Goal: Information Seeking & Learning: Check status

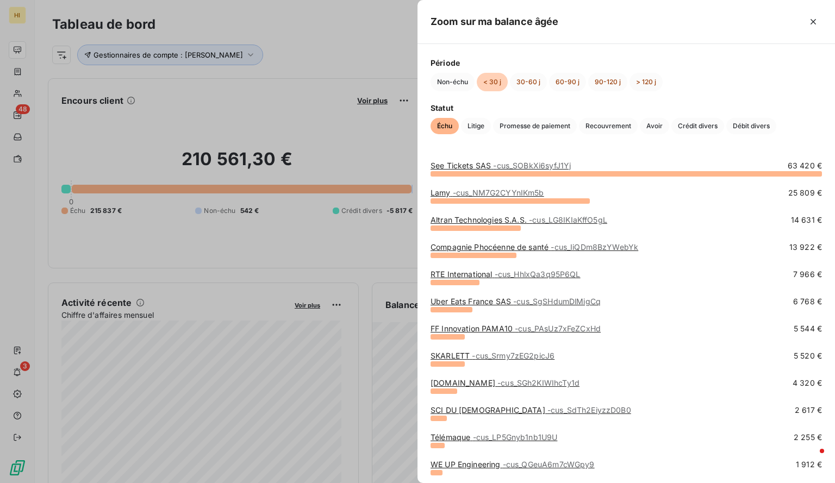
click at [149, 102] on div at bounding box center [417, 241] width 835 height 483
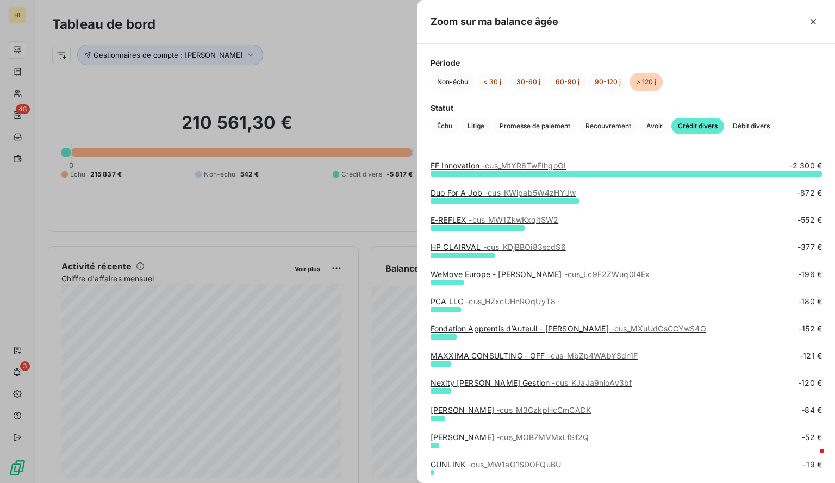
click at [201, 46] on div at bounding box center [417, 241] width 835 height 483
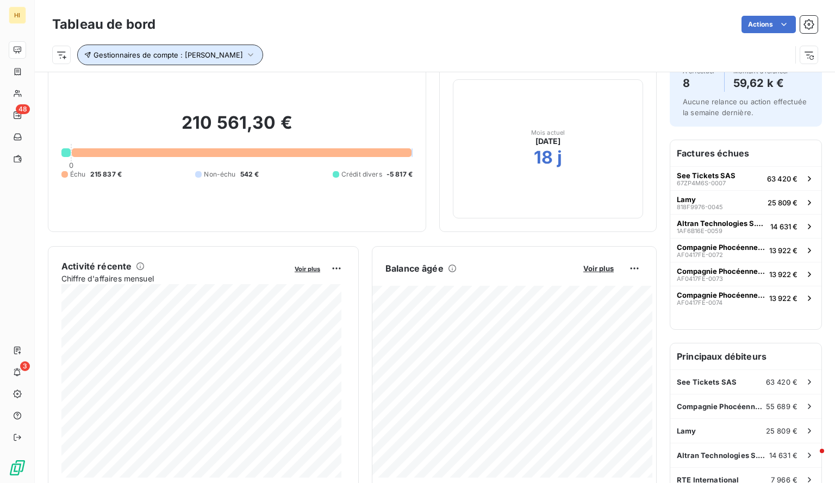
click at [245, 57] on icon "button" at bounding box center [250, 54] width 11 height 11
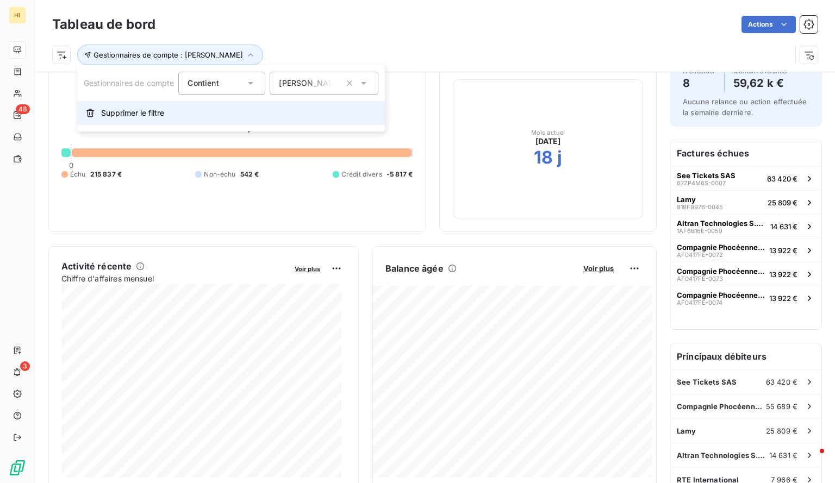
click at [151, 107] on button "Supprimer le filtre" at bounding box center [231, 113] width 308 height 24
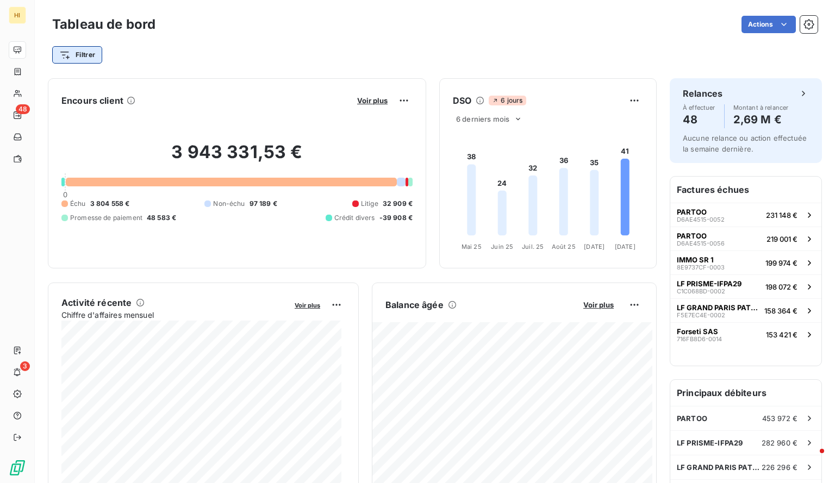
click at [99, 54] on html "HI 48 3 Tableau de bord Actions Filtrer Encours client Voir plus 3 943 331,53 €…" at bounding box center [417, 241] width 835 height 483
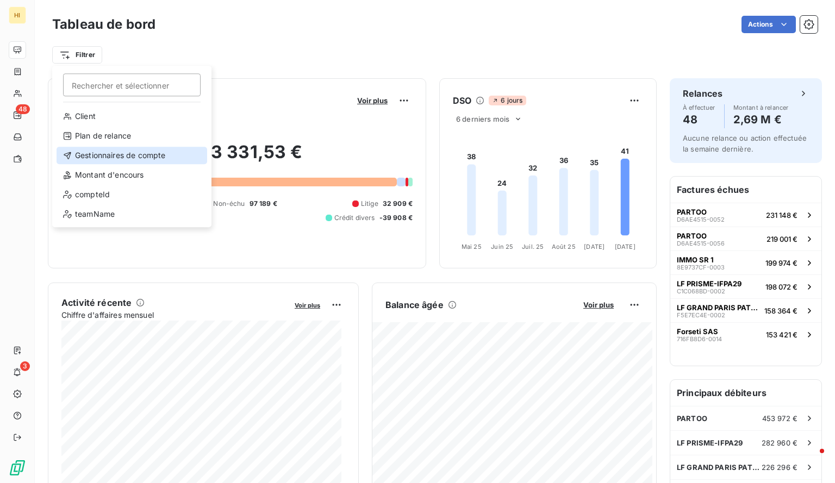
click at [140, 153] on div "Gestionnaires de compte" at bounding box center [132, 155] width 151 height 17
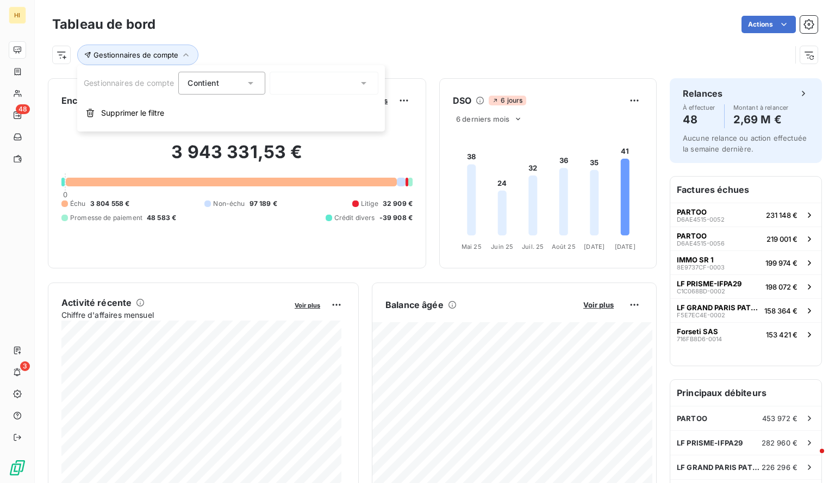
click at [296, 85] on div at bounding box center [324, 83] width 109 height 23
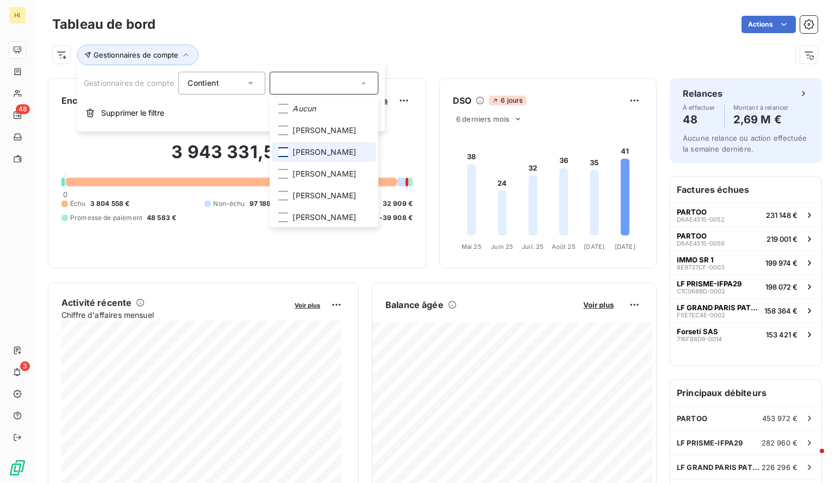
click at [284, 153] on div at bounding box center [283, 152] width 10 height 10
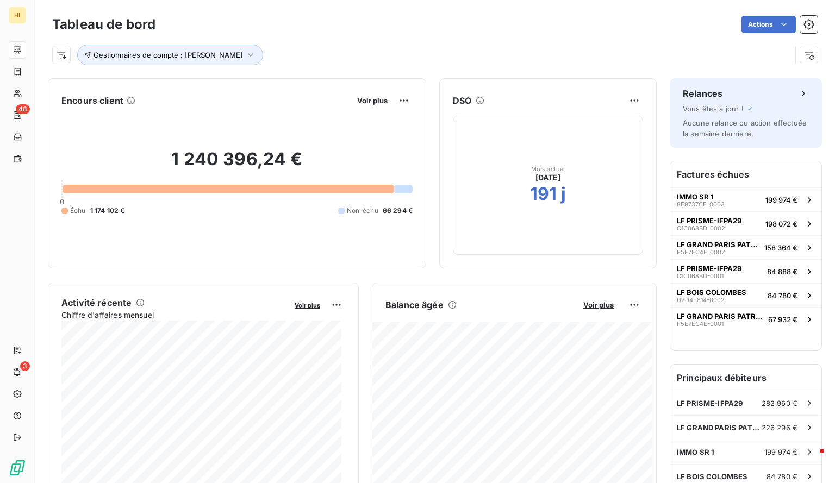
click at [424, 57] on div "Gestionnaires de compte : [PERSON_NAME]" at bounding box center [421, 55] width 739 height 21
drag, startPoint x: 561, startPoint y: 194, endPoint x: 516, endPoint y: 190, distance: 44.8
click at [516, 190] on div "Mois actuel [DATE] 191 j" at bounding box center [548, 185] width 190 height 139
click at [530, 191] on h2 "191" at bounding box center [543, 194] width 27 height 22
click at [589, 304] on span "Voir plus" at bounding box center [598, 305] width 30 height 9
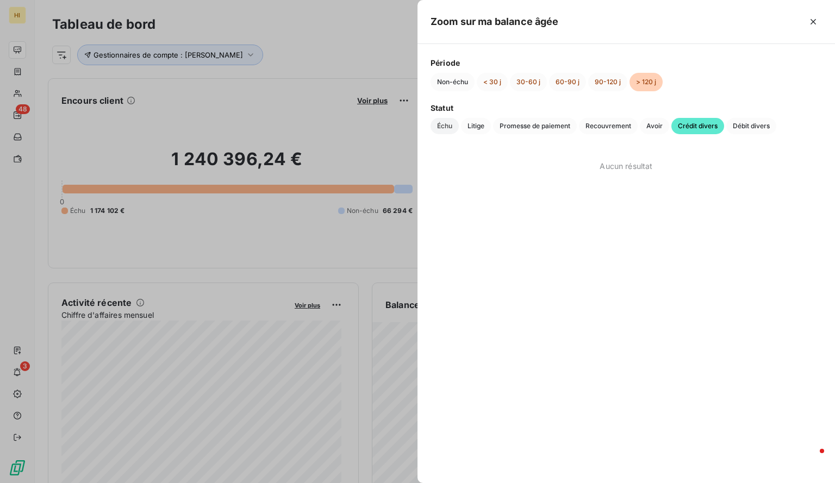
click at [447, 127] on span "Échu" at bounding box center [445, 126] width 28 height 16
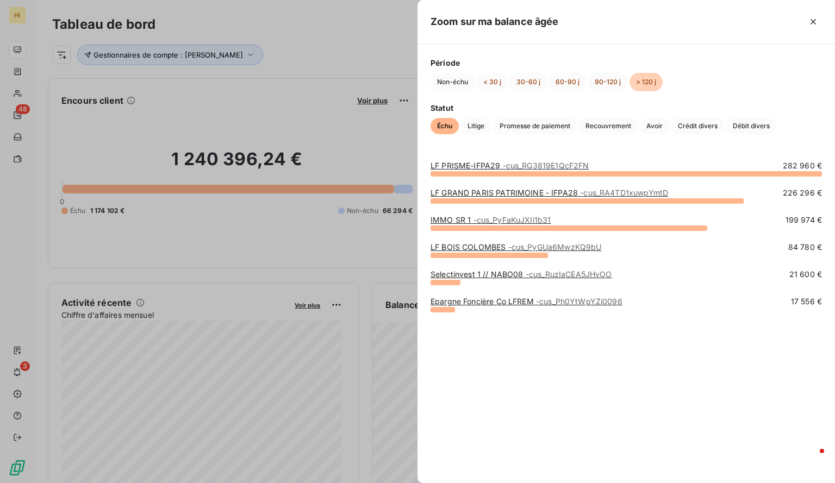
click at [339, 57] on div at bounding box center [417, 241] width 835 height 483
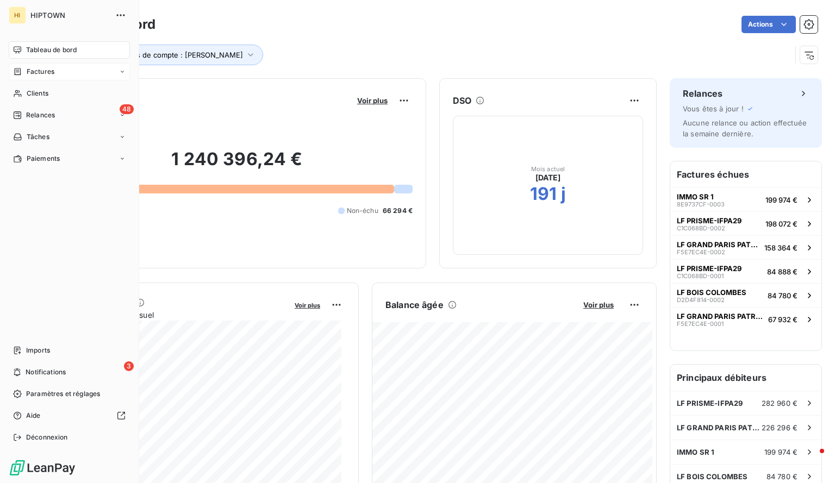
click at [53, 66] on div "Factures" at bounding box center [69, 71] width 121 height 17
click at [63, 91] on div "Factures" at bounding box center [76, 93] width 108 height 17
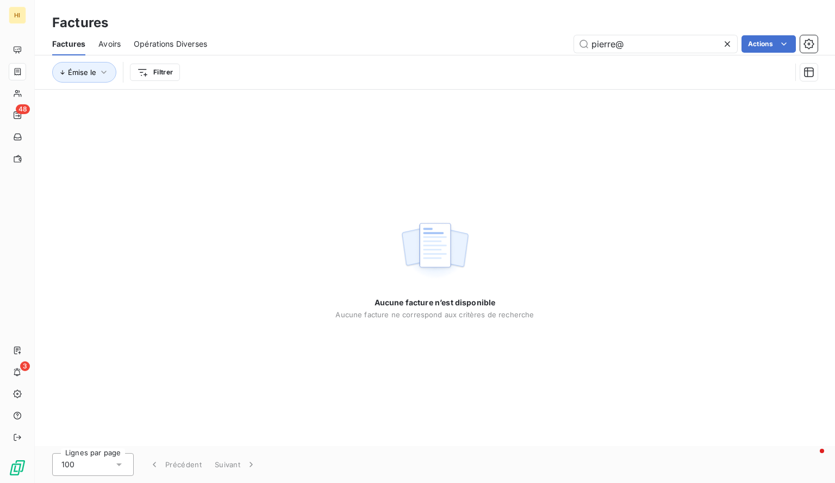
drag, startPoint x: 635, startPoint y: 45, endPoint x: 486, endPoint y: 51, distance: 149.1
click at [486, 51] on div "pierre@ Actions" at bounding box center [518, 43] width 597 height 17
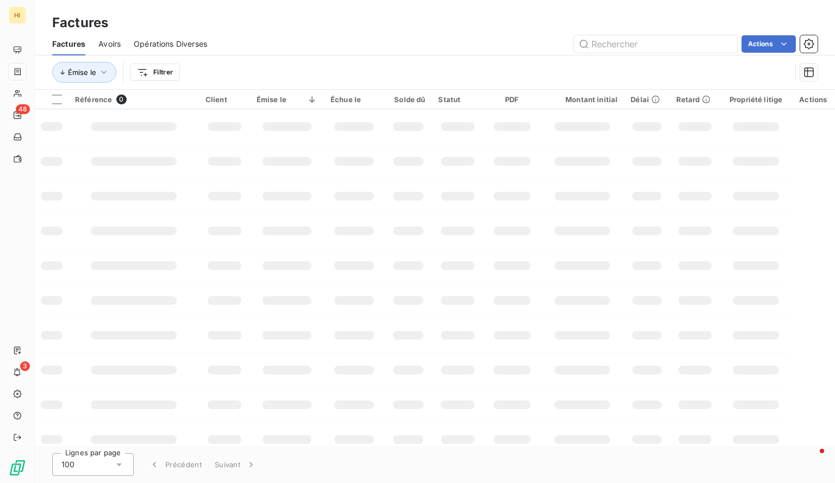
click at [334, 29] on div "Factures" at bounding box center [435, 23] width 800 height 20
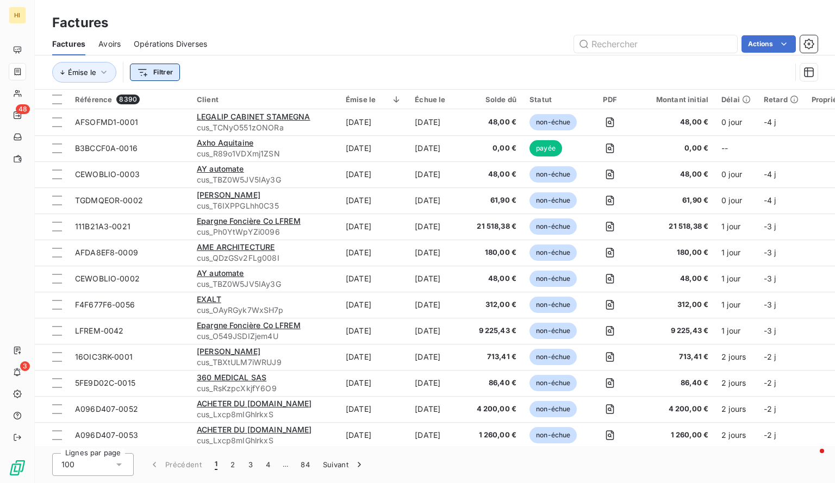
click at [155, 73] on html "HI 48 3 Factures Factures Avoirs Opérations Diverses Actions Émise le Filtrer R…" at bounding box center [417, 241] width 835 height 483
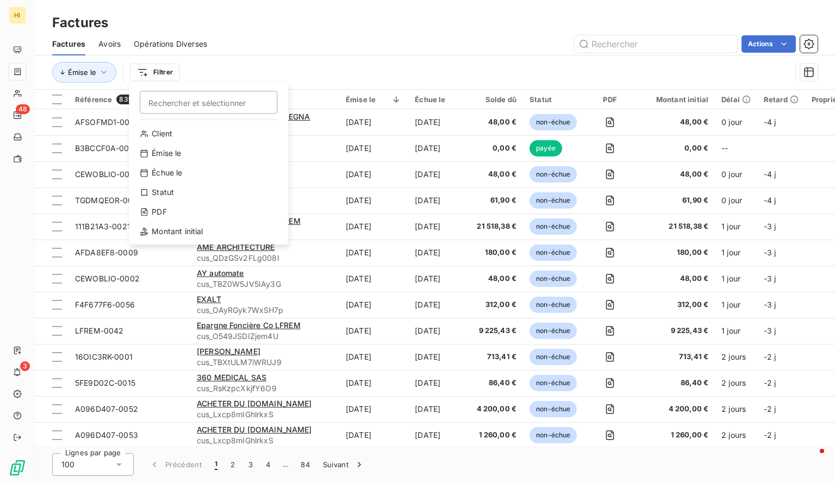
click at [426, 48] on html "HI 48 3 Factures Factures Avoirs Opérations Diverses Actions Émise le Filtrer R…" at bounding box center [417, 241] width 835 height 483
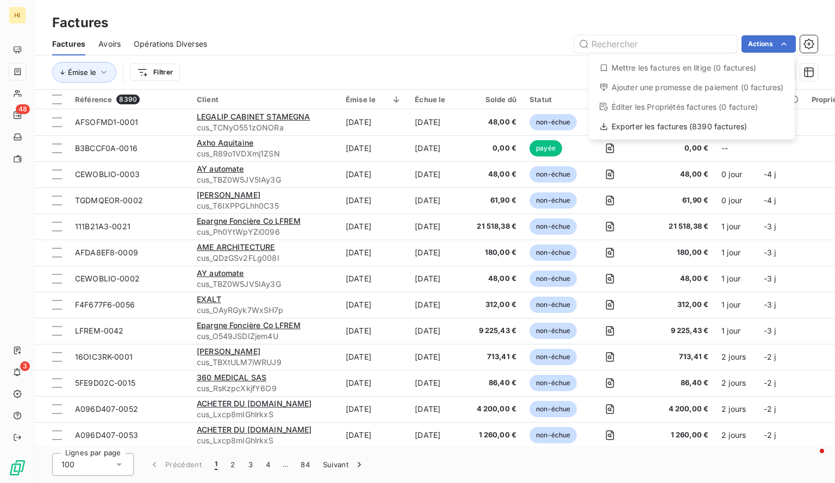
click at [445, 41] on html "HI 48 3 Factures Factures Avoirs Opérations Diverses Actions Mettre les facture…" at bounding box center [417, 241] width 835 height 483
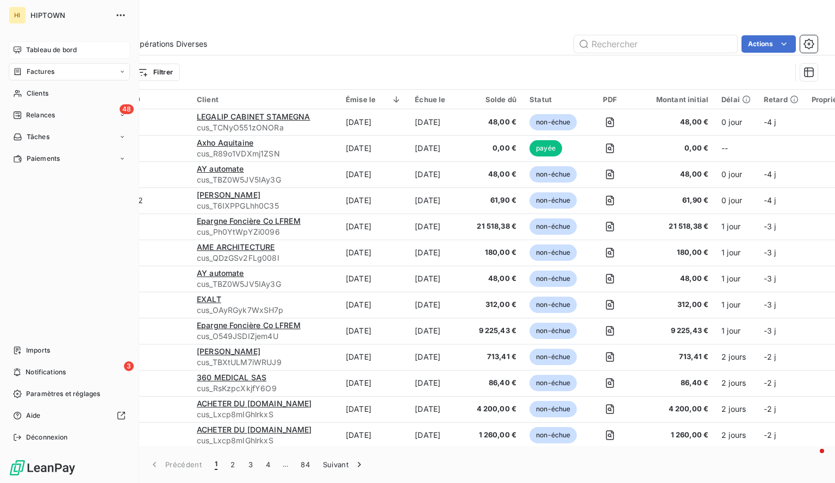
click at [39, 44] on div "Tableau de bord" at bounding box center [69, 49] width 121 height 17
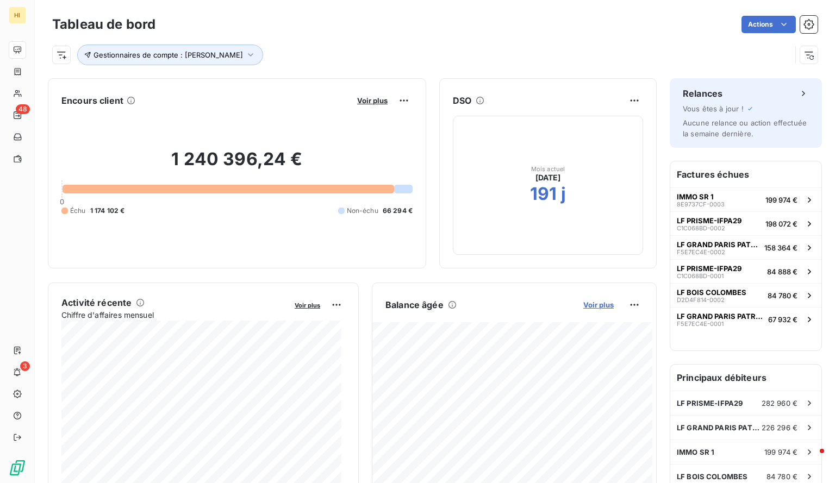
click at [596, 308] on span "Voir plus" at bounding box center [598, 305] width 30 height 9
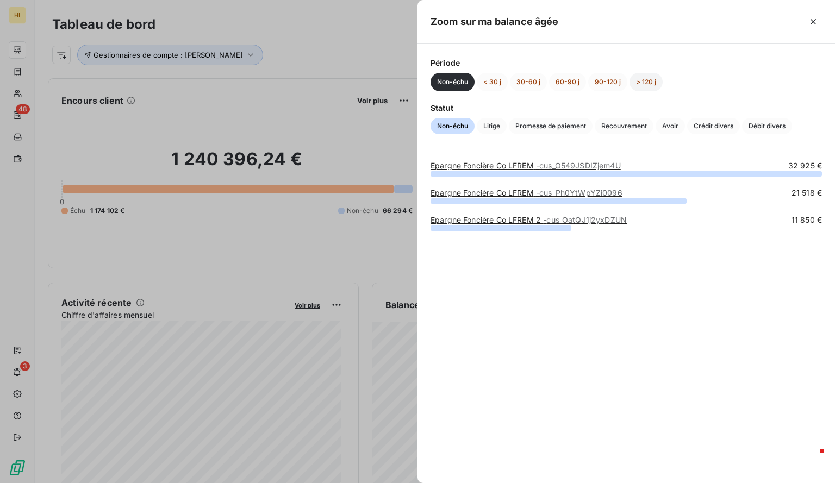
click at [646, 83] on button "> 120 j" at bounding box center [646, 82] width 33 height 18
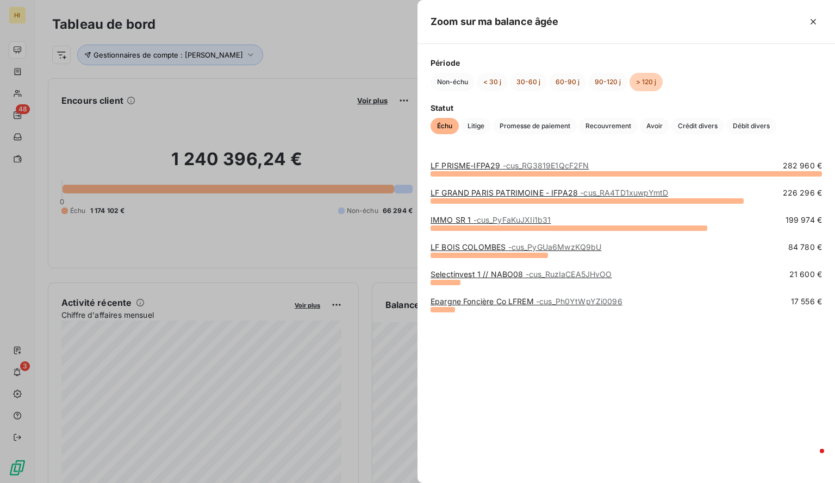
click at [276, 120] on div at bounding box center [417, 241] width 835 height 483
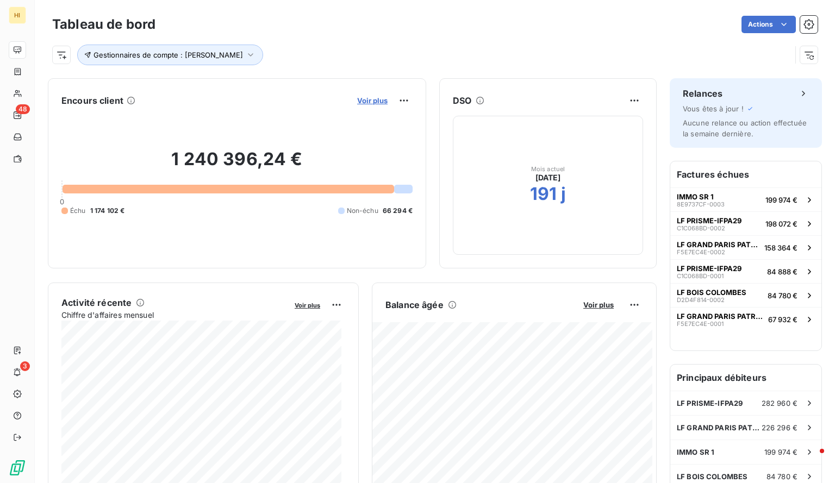
click at [363, 97] on span "Voir plus" at bounding box center [372, 100] width 30 height 9
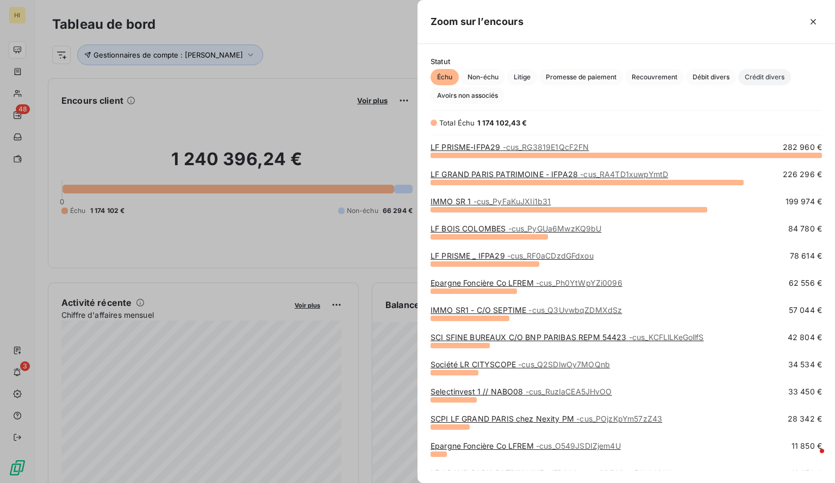
click at [769, 75] on span "Crédit divers" at bounding box center [764, 77] width 53 height 16
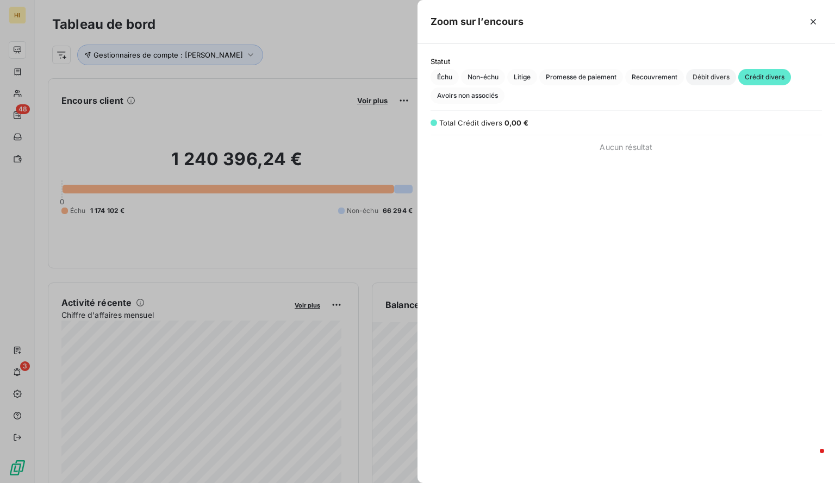
click at [714, 73] on span "Débit divers" at bounding box center [711, 77] width 50 height 16
click at [653, 77] on span "Recouvrement" at bounding box center [654, 77] width 59 height 16
click at [597, 76] on span "Promesse de paiement" at bounding box center [581, 77] width 84 height 16
click at [536, 74] on span "Litige" at bounding box center [522, 77] width 30 height 16
click at [483, 75] on span "Non-échu" at bounding box center [483, 77] width 44 height 16
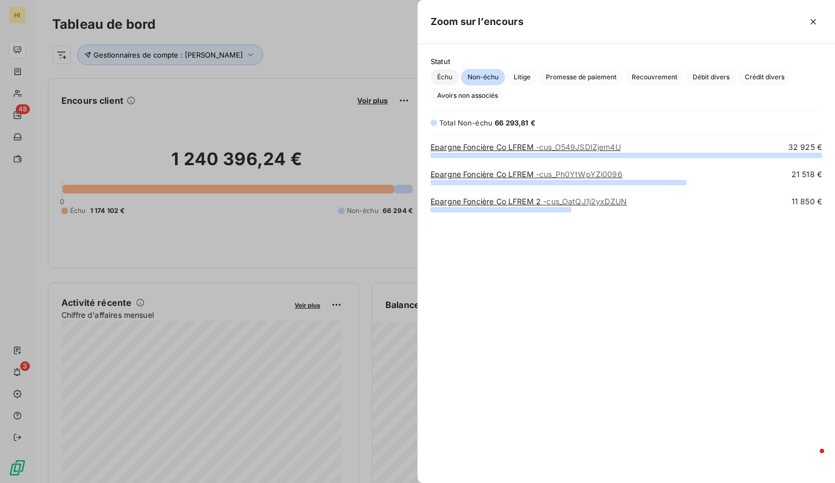
scroll to position [320, 409]
click at [444, 73] on span "Échu" at bounding box center [445, 77] width 28 height 16
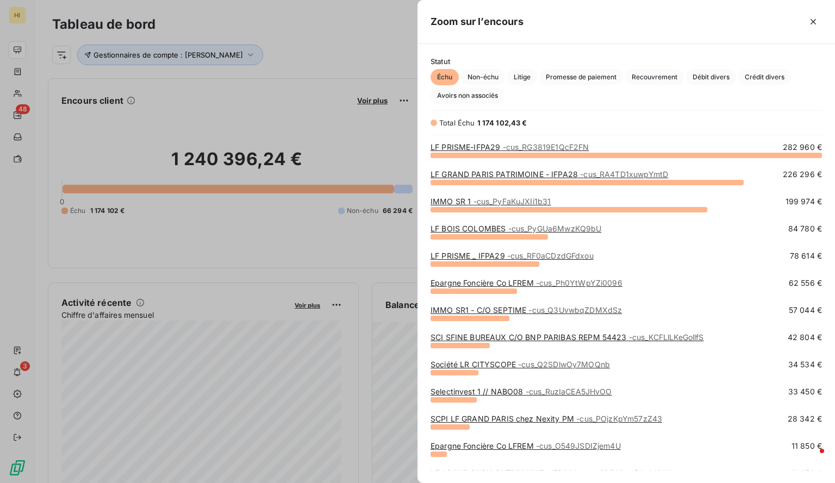
click at [487, 147] on link "LF PRISME-IFPA29 - cus_RG3819E1QcF2FN" at bounding box center [510, 146] width 158 height 9
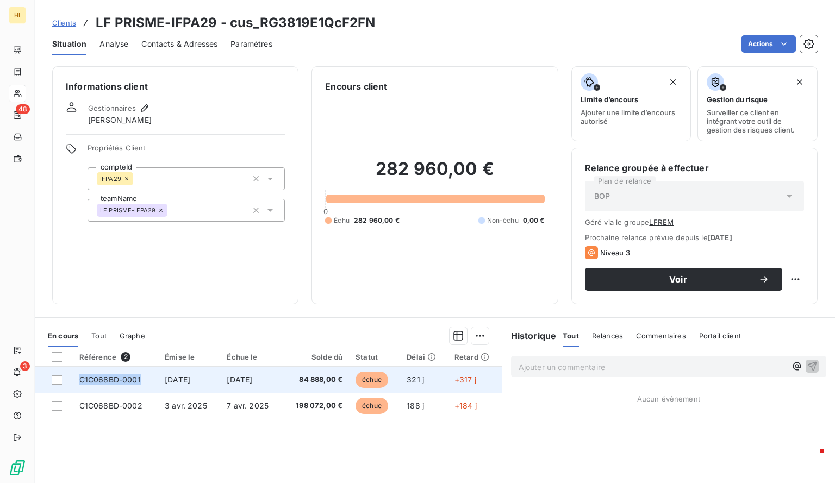
drag, startPoint x: 146, startPoint y: 378, endPoint x: 78, endPoint y: 380, distance: 68.0
click at [78, 380] on td "C1C068BD-0001" at bounding box center [115, 380] width 85 height 26
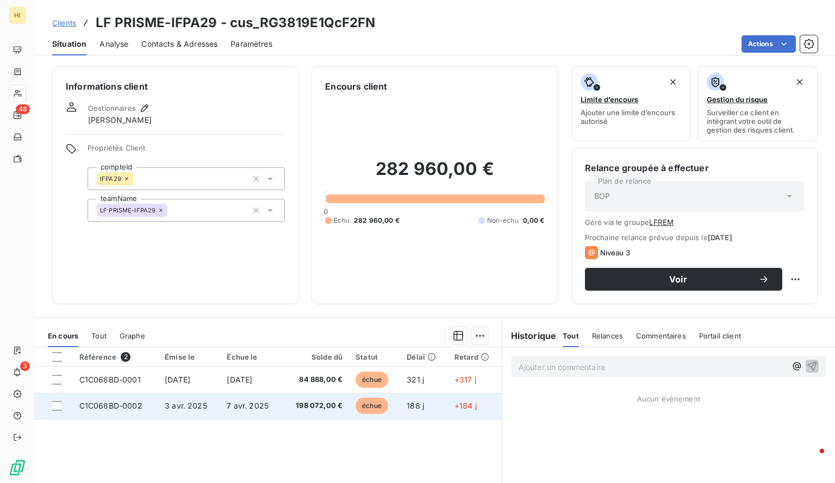
click at [290, 410] on td "198 072,00 €" at bounding box center [315, 406] width 67 height 26
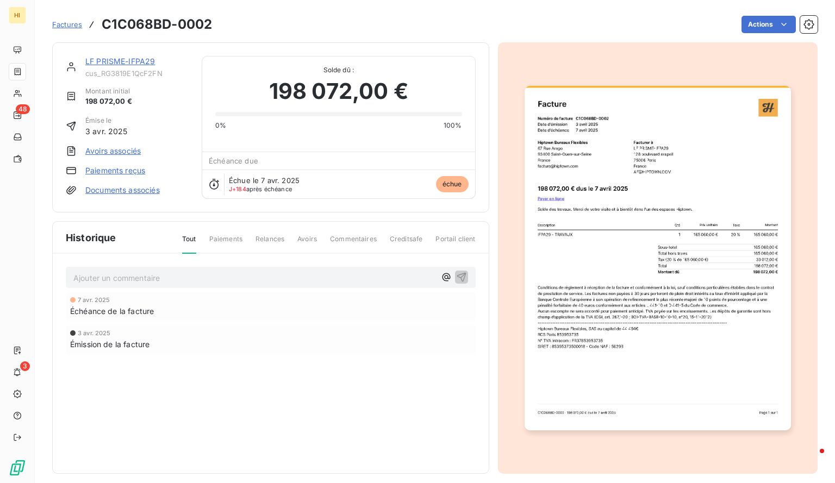
scroll to position [8, 0]
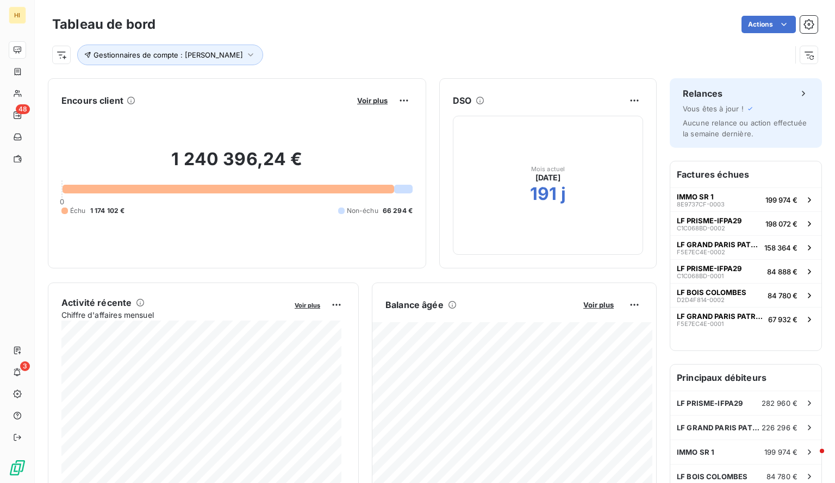
click at [366, 106] on div "Voir plus" at bounding box center [383, 100] width 59 height 17
click at [366, 98] on span "Voir plus" at bounding box center [372, 100] width 30 height 9
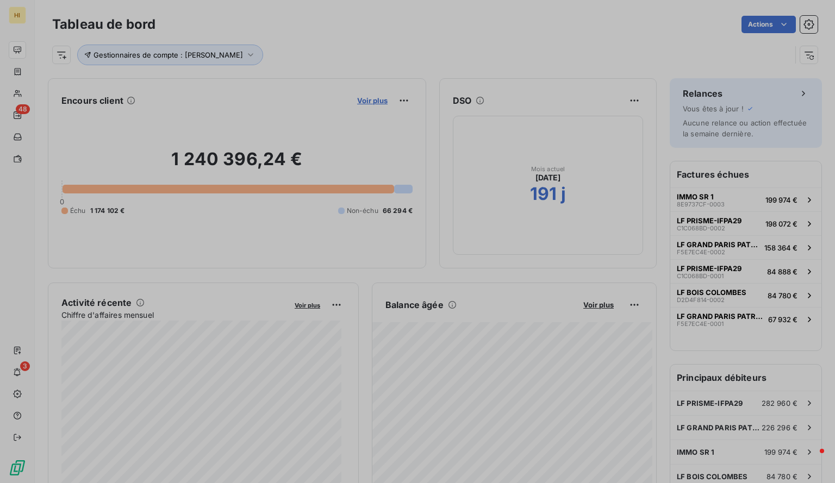
scroll to position [9, 9]
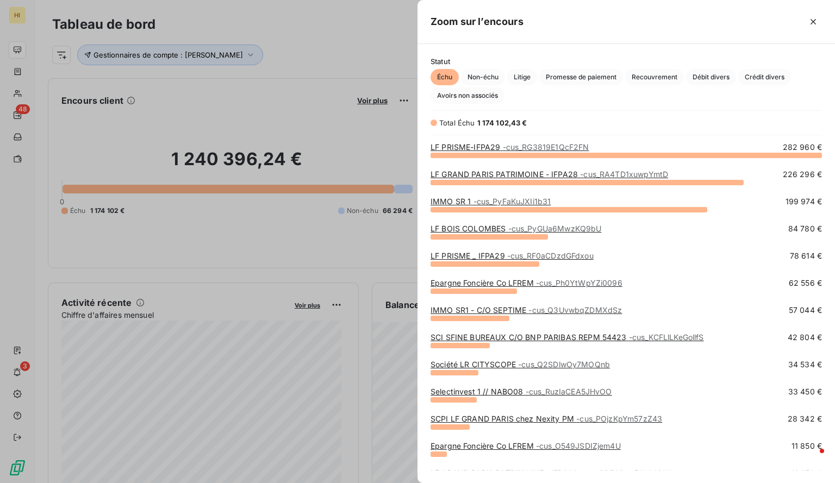
click at [493, 173] on link "LF GRAND PARIS PATRIMOINE - IFPA28 - cus_RA4TD1xuwpYmtD" at bounding box center [550, 174] width 238 height 9
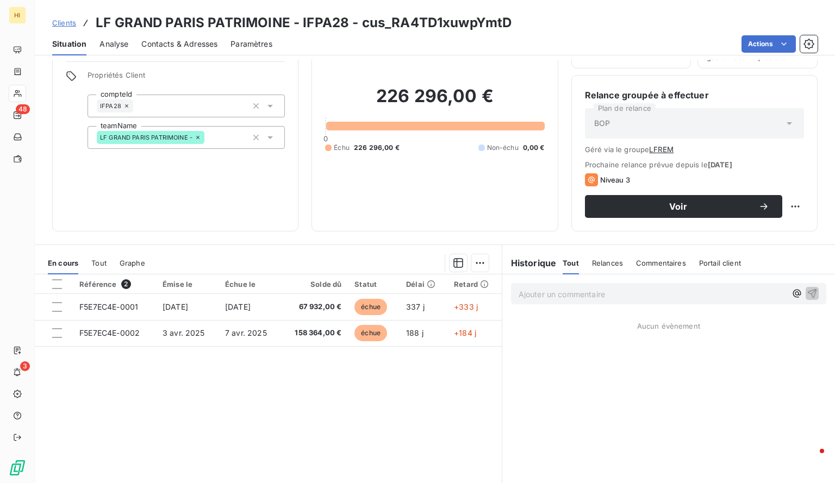
scroll to position [71, 0]
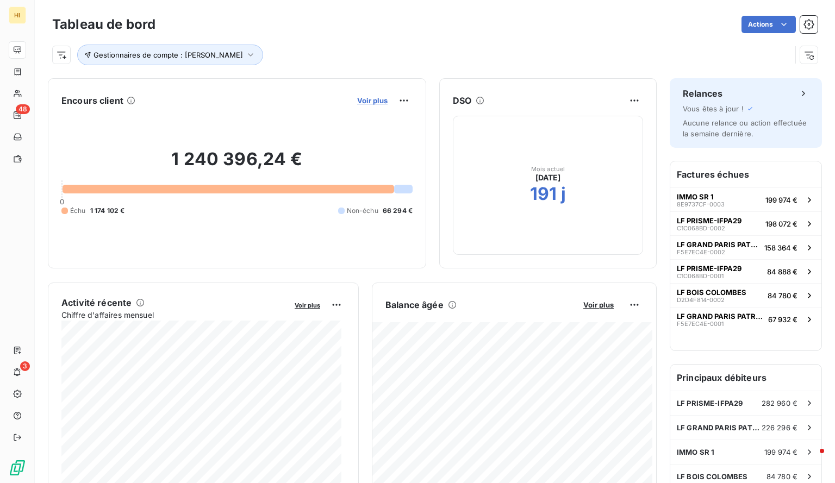
click at [361, 101] on span "Voir plus" at bounding box center [372, 100] width 30 height 9
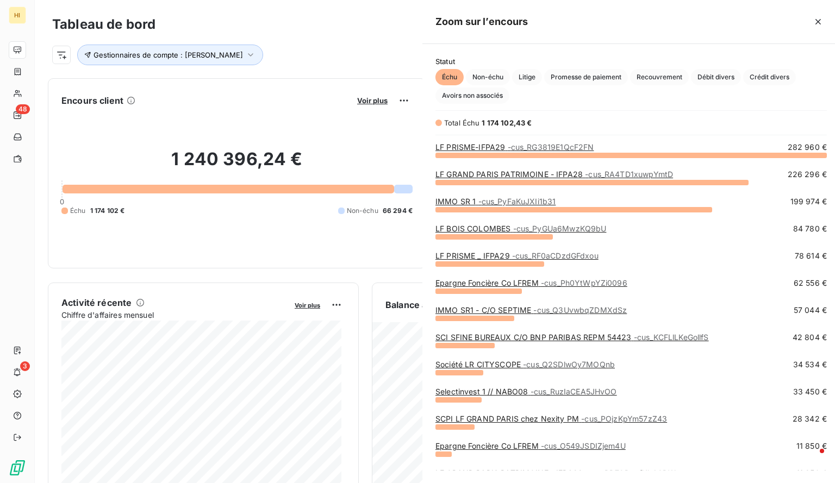
scroll to position [475, 409]
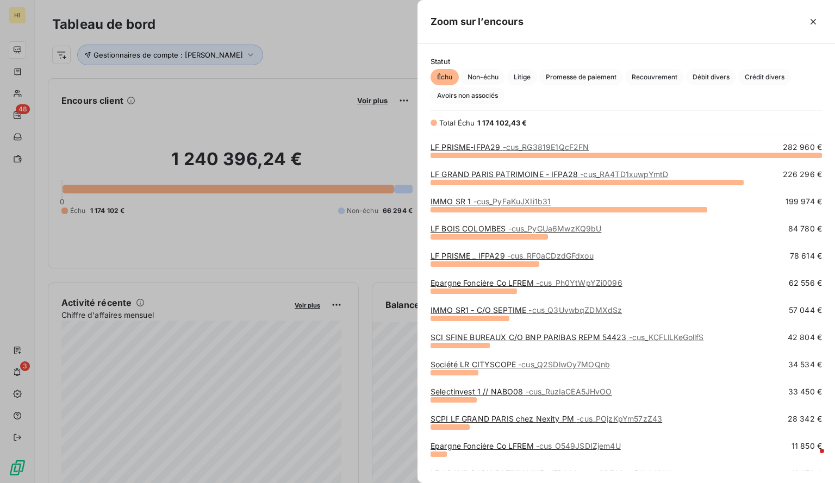
click at [537, 230] on span "- cus_PyGUa6MwzKQ9bU" at bounding box center [555, 228] width 94 height 9
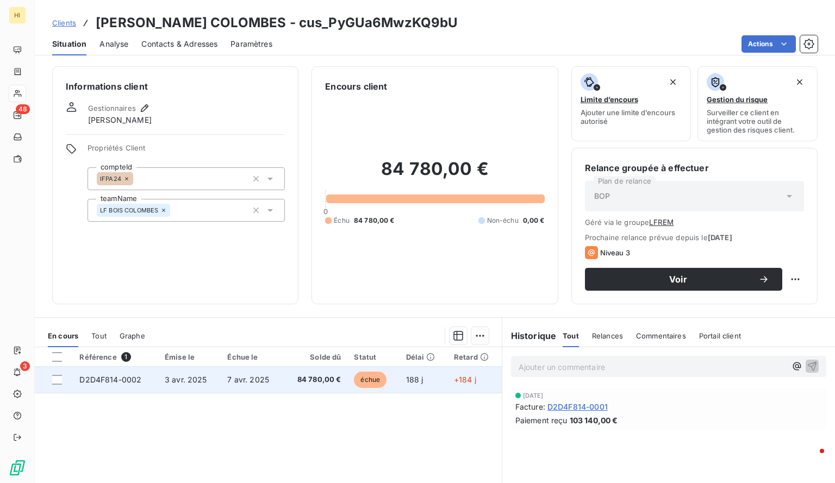
click at [215, 379] on td "3 avr. 2025" at bounding box center [189, 380] width 63 height 26
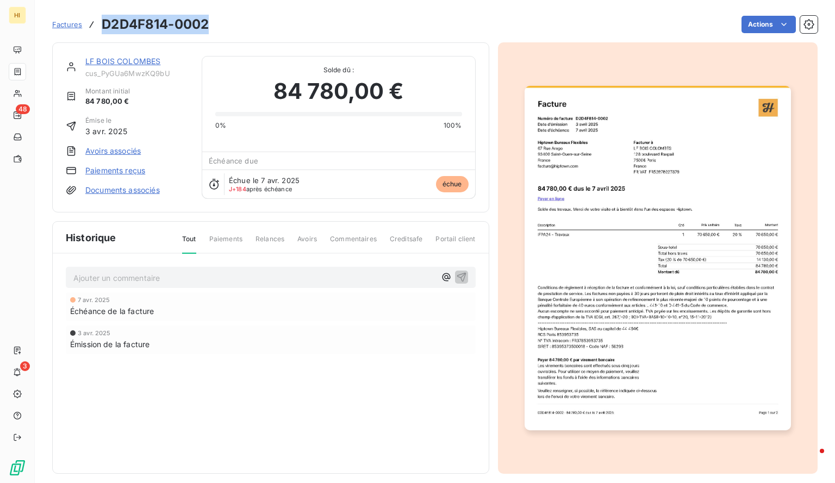
drag, startPoint x: 209, startPoint y: 22, endPoint x: 102, endPoint y: 30, distance: 107.4
click at [102, 30] on h3 "D2D4F814-0002" at bounding box center [155, 25] width 107 height 20
copy h3 "D2D4F814-0002"
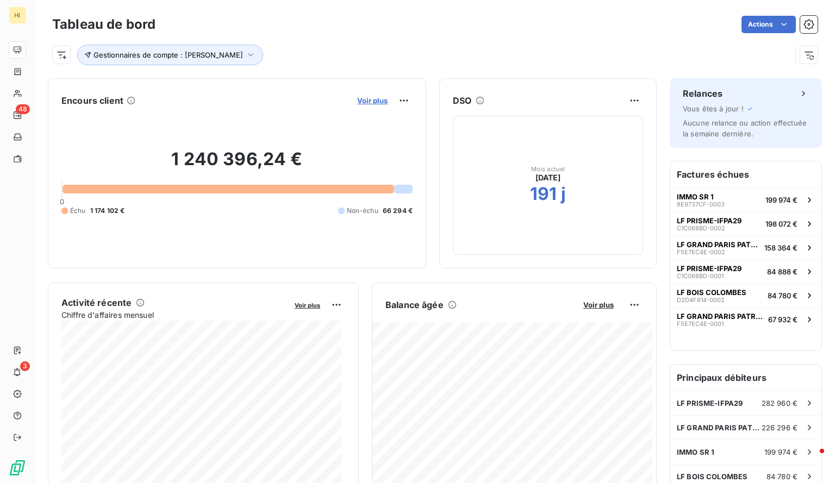
click at [359, 96] on span "Voir plus" at bounding box center [372, 100] width 30 height 9
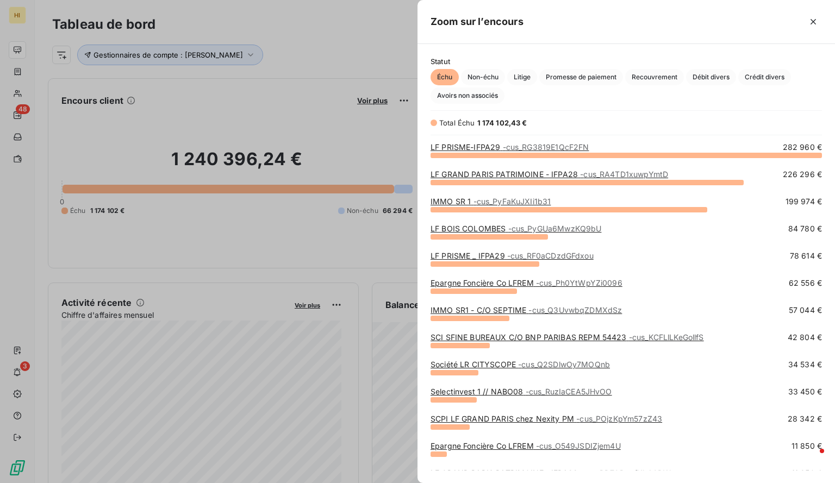
click at [488, 252] on link "LF PRISME _ IFPA29 - cus_RF0aCDzdGFdxou" at bounding box center [512, 255] width 163 height 9
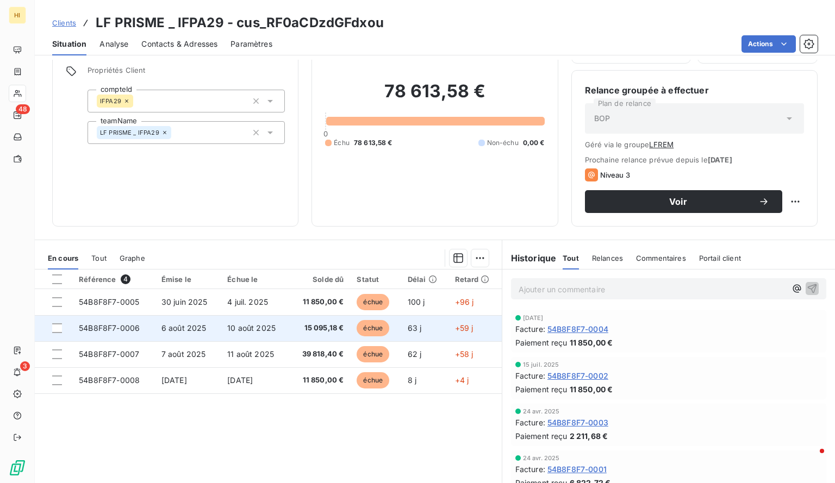
scroll to position [77, 0]
click at [215, 329] on td "6 août 2025" at bounding box center [188, 329] width 66 height 26
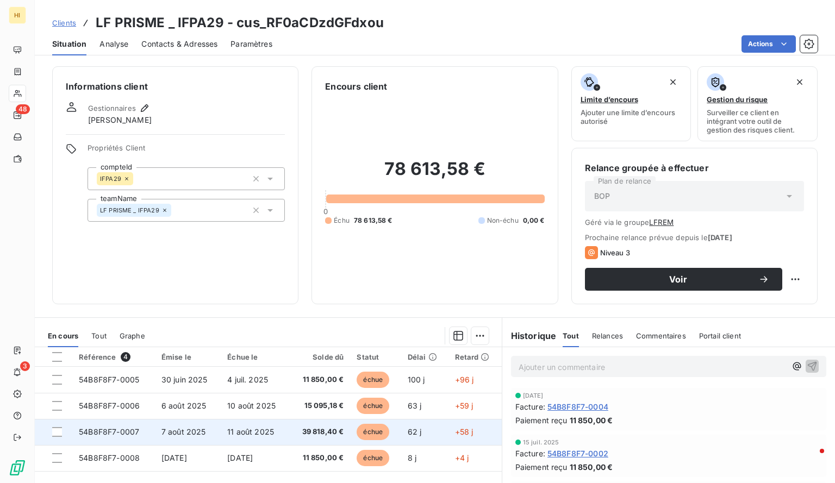
click at [290, 429] on td "39 818,40 €" at bounding box center [319, 432] width 61 height 26
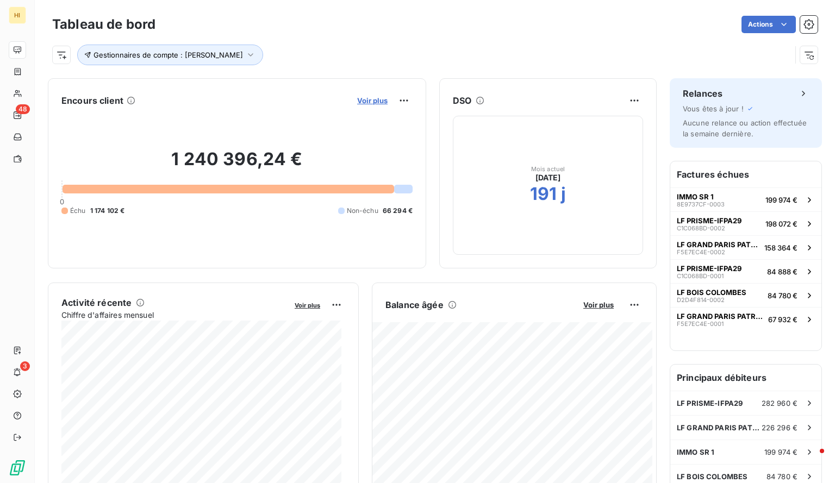
click at [363, 97] on span "Voir plus" at bounding box center [372, 100] width 30 height 9
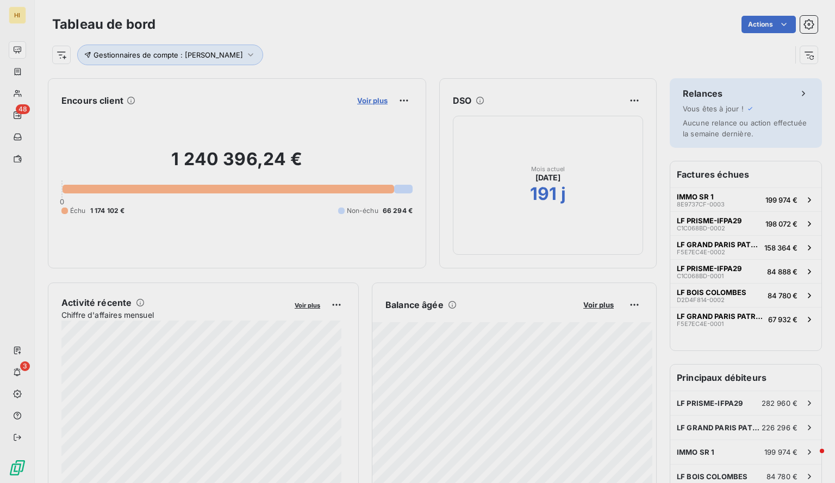
scroll to position [475, 409]
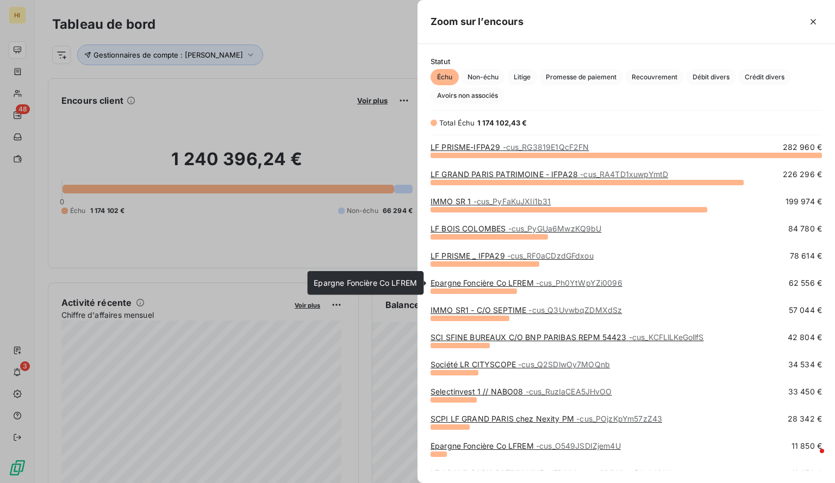
click at [501, 281] on link "Epargne Foncière Co LFREM - cus_Ph0YtWpYZi0096" at bounding box center [527, 282] width 192 height 9
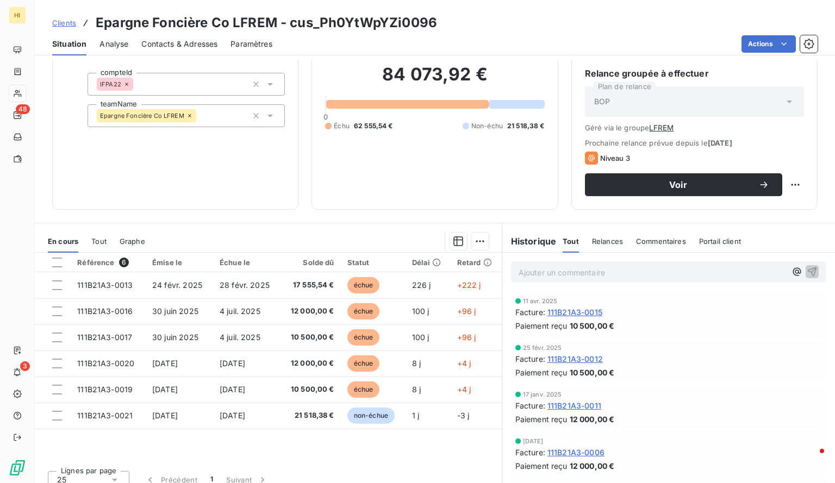
scroll to position [105, 0]
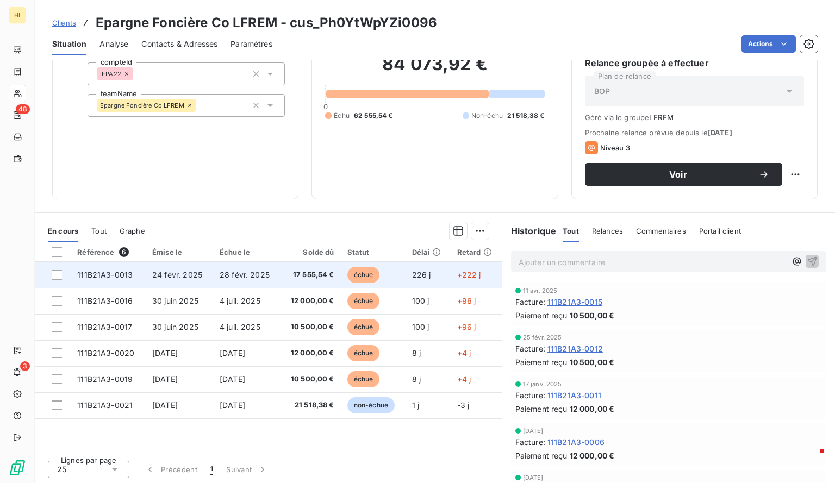
click at [281, 276] on td "17 555,54 €" at bounding box center [311, 275] width 60 height 26
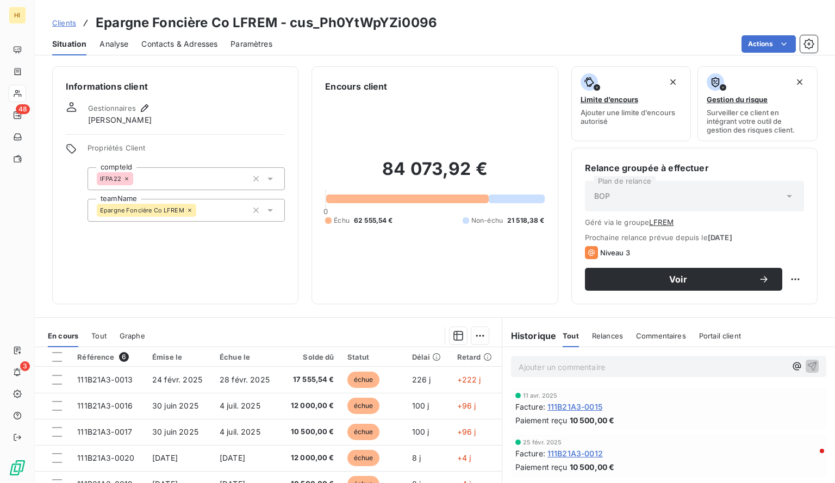
scroll to position [78, 0]
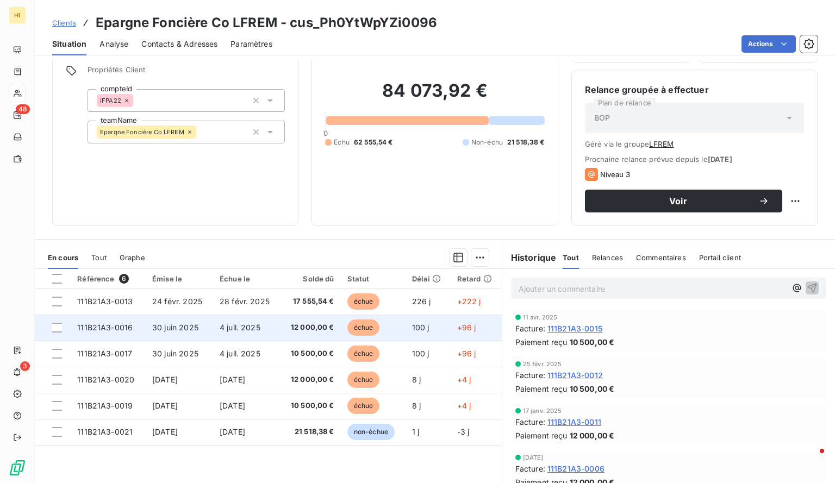
click at [273, 327] on td "4 juil. 2025" at bounding box center [246, 328] width 67 height 26
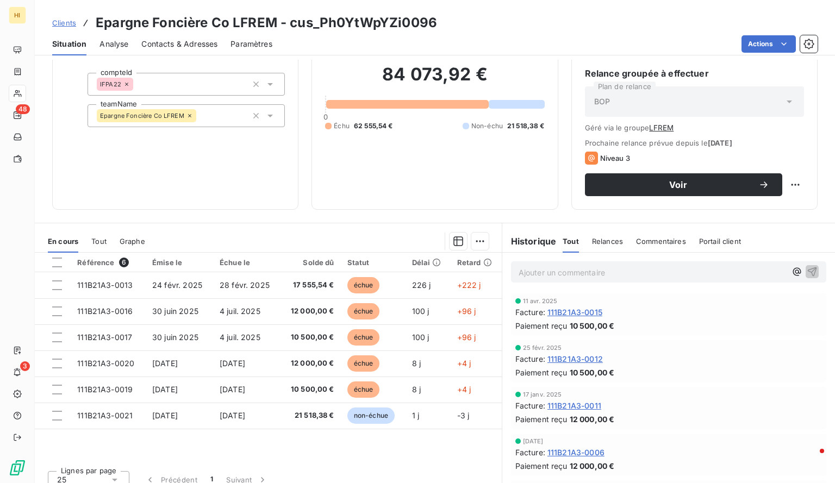
scroll to position [105, 0]
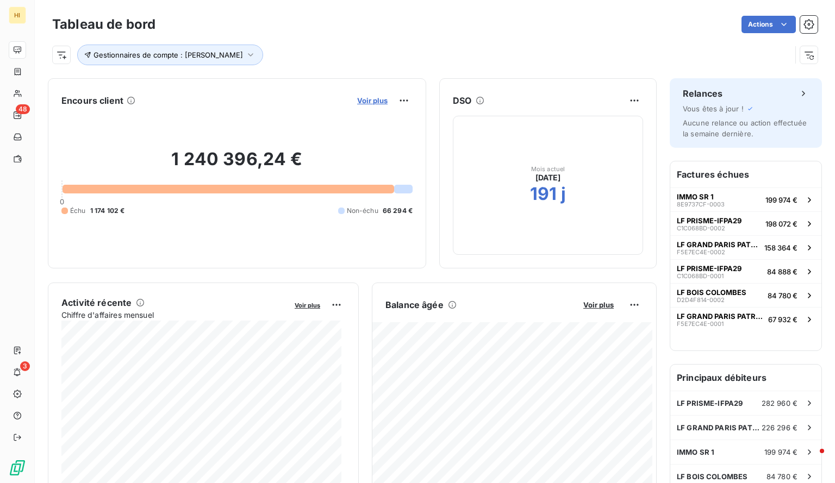
click at [359, 99] on span "Voir plus" at bounding box center [372, 100] width 30 height 9
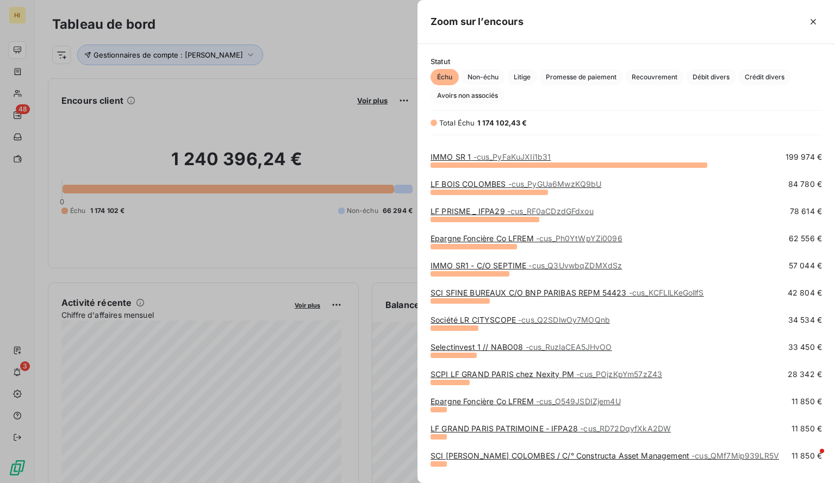
scroll to position [91, 0]
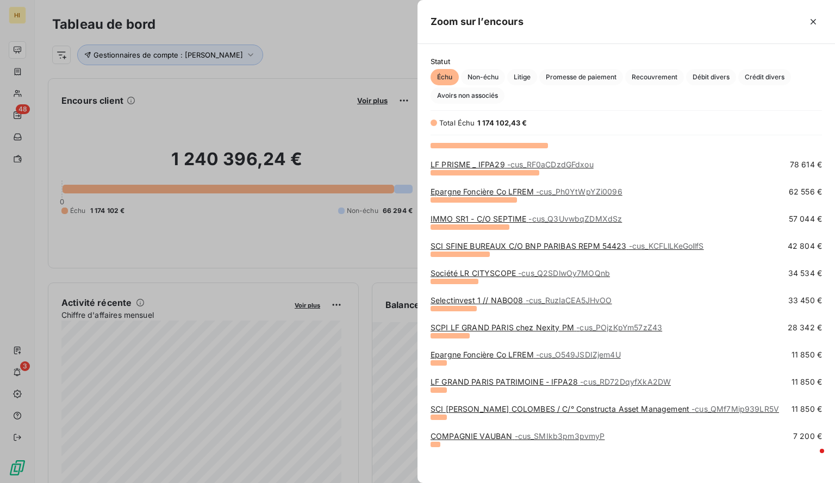
click at [513, 216] on link "IMMO SR1 - C/O SEPTIME - cus_Q3UvwbqZDMXdSz" at bounding box center [526, 218] width 191 height 9
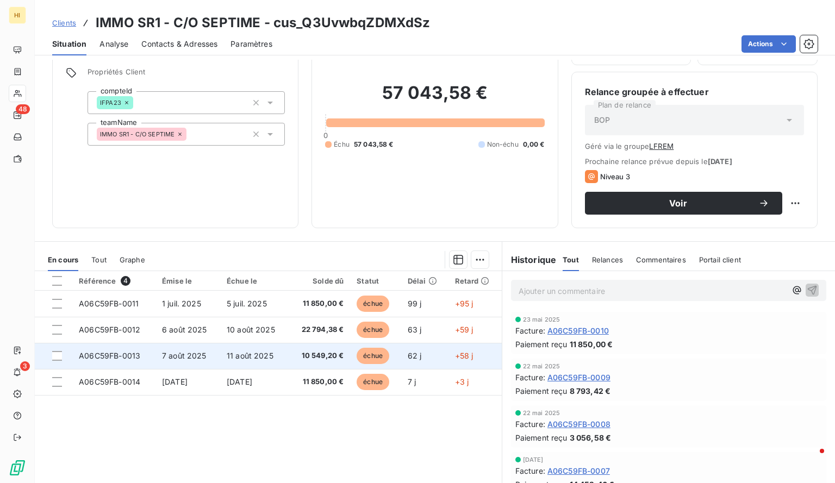
scroll to position [94, 0]
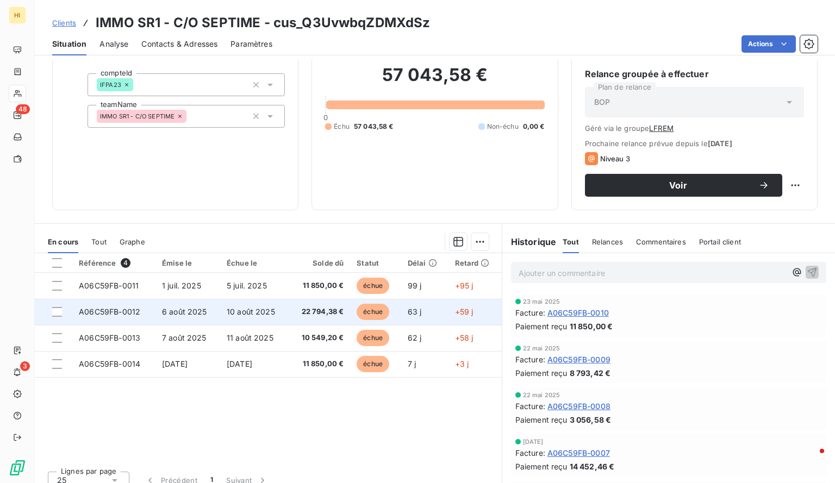
click at [295, 309] on span "22 794,38 €" at bounding box center [319, 312] width 48 height 11
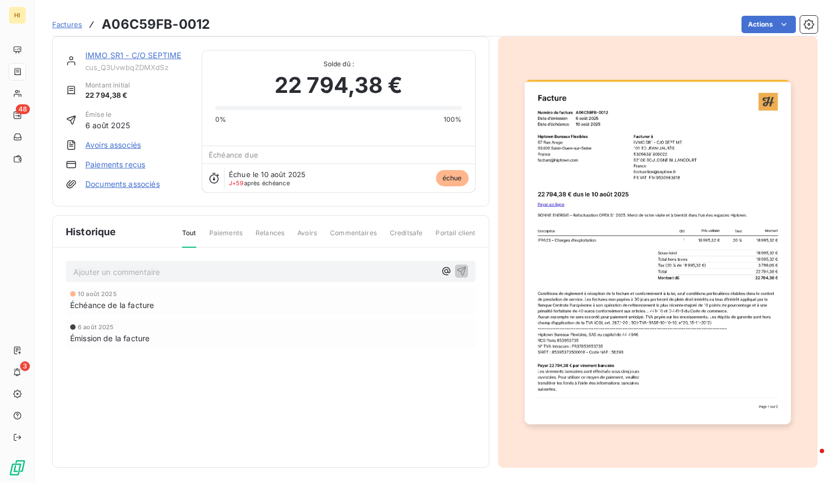
scroll to position [8, 0]
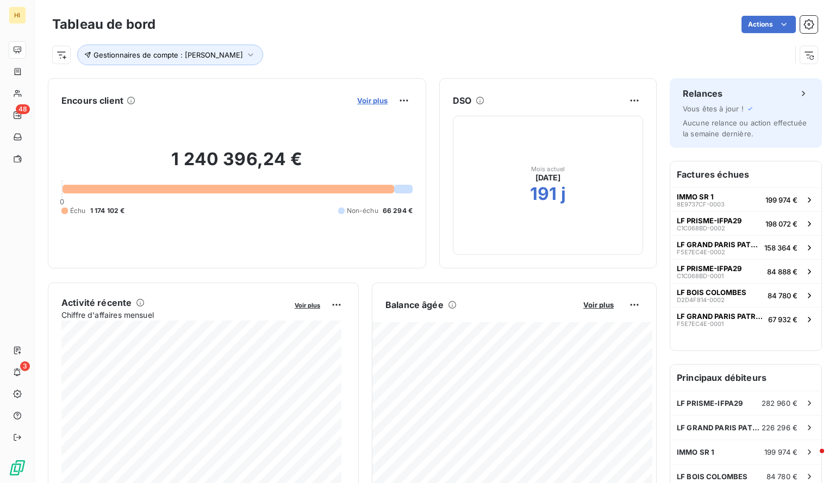
click at [363, 102] on span "Voir plus" at bounding box center [372, 100] width 30 height 9
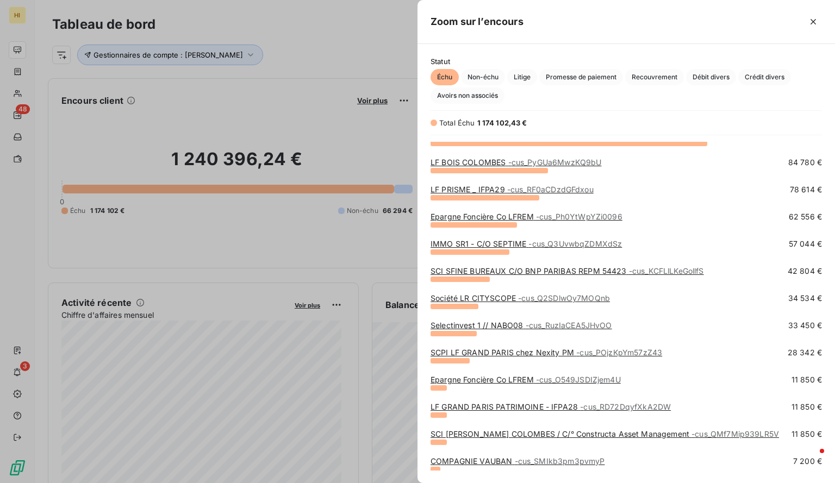
scroll to position [91, 0]
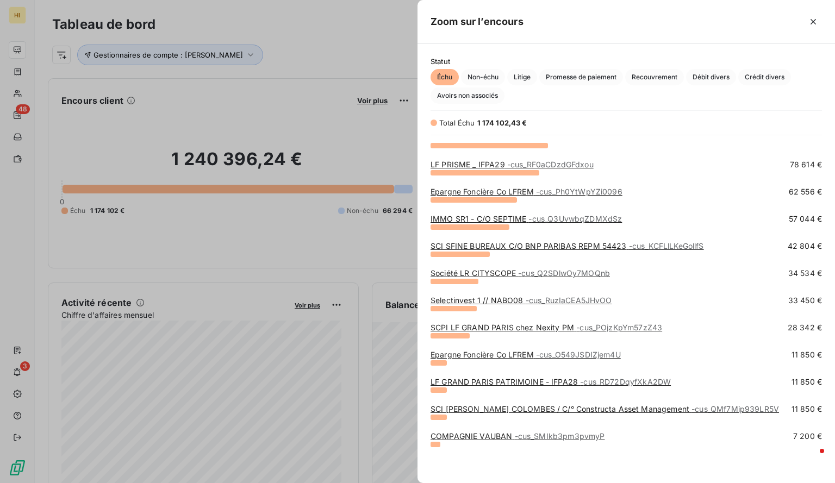
click at [527, 243] on link "SCI SFINE BUREAUX C/O BNP PARIBAS REPM 54423 - cus_KCFLlLKeGollfS" at bounding box center [567, 245] width 273 height 9
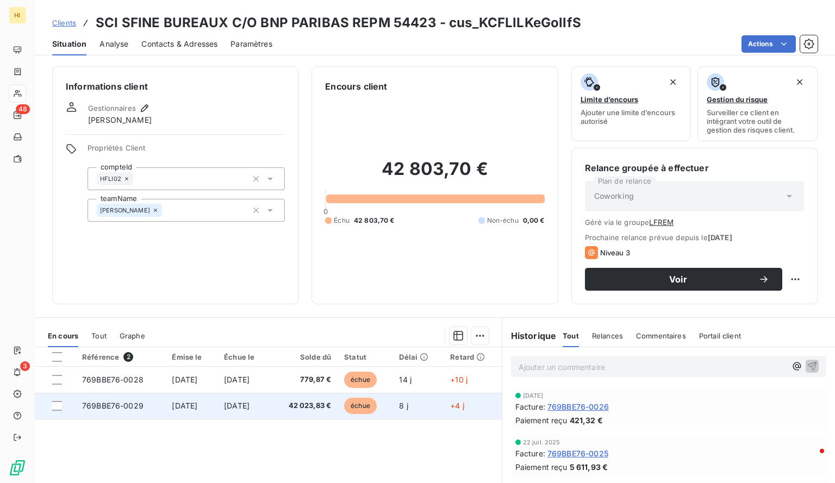
click at [266, 400] on td "[DATE]" at bounding box center [243, 406] width 53 height 26
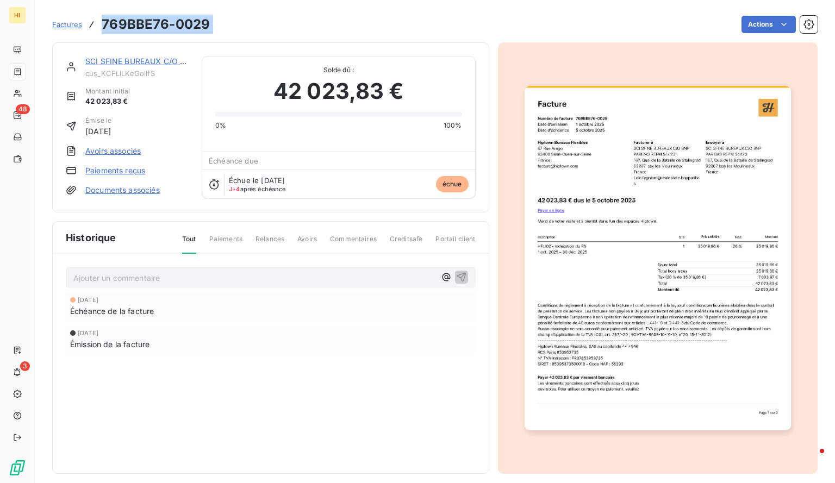
drag, startPoint x: 215, startPoint y: 24, endPoint x: 103, endPoint y: 23, distance: 111.4
click at [103, 23] on div "Factures 769BBE76-0029 Actions" at bounding box center [434, 24] width 765 height 23
copy section "769BBE76-0029 Actions"
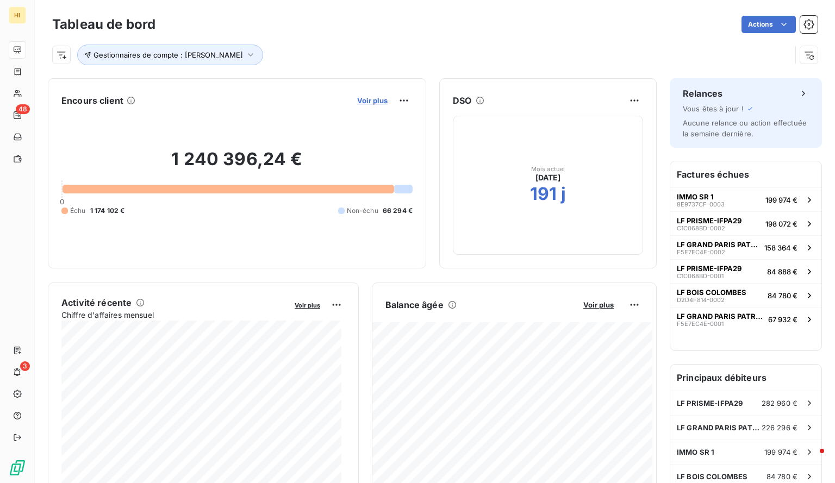
click at [366, 99] on span "Voir plus" at bounding box center [372, 100] width 30 height 9
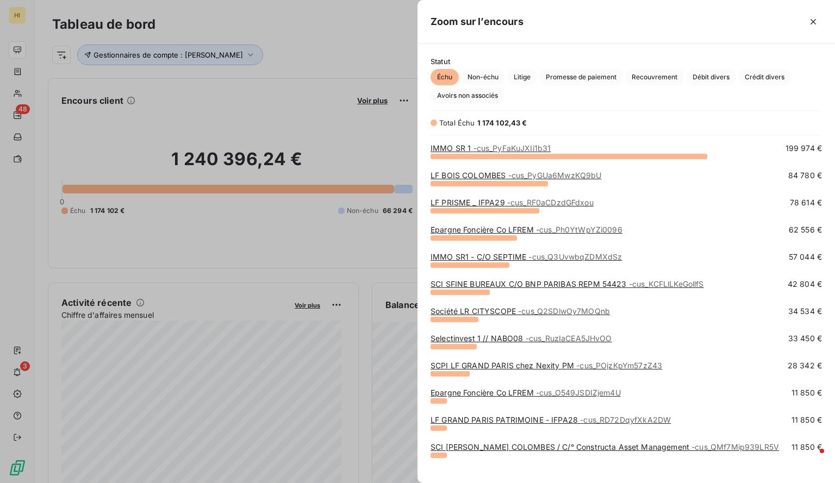
scroll to position [91, 0]
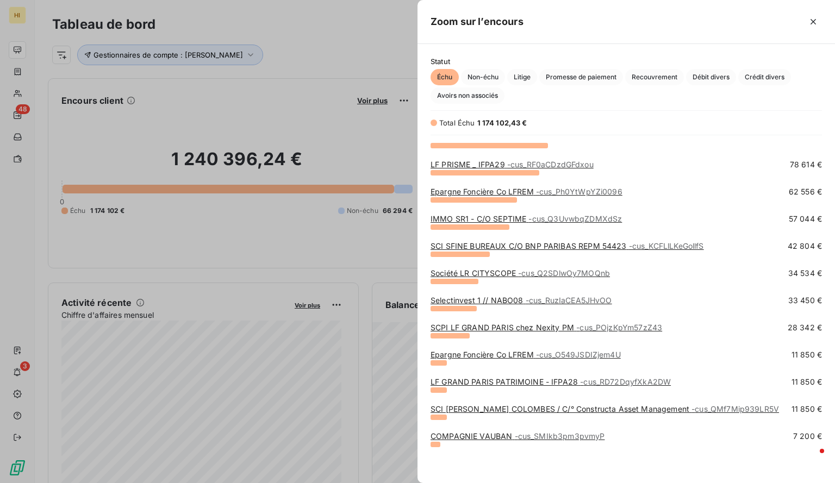
click at [506, 272] on link "Société LR CITYSCOPE - cus_Q2SDlwOy7MOQnb" at bounding box center [520, 273] width 179 height 9
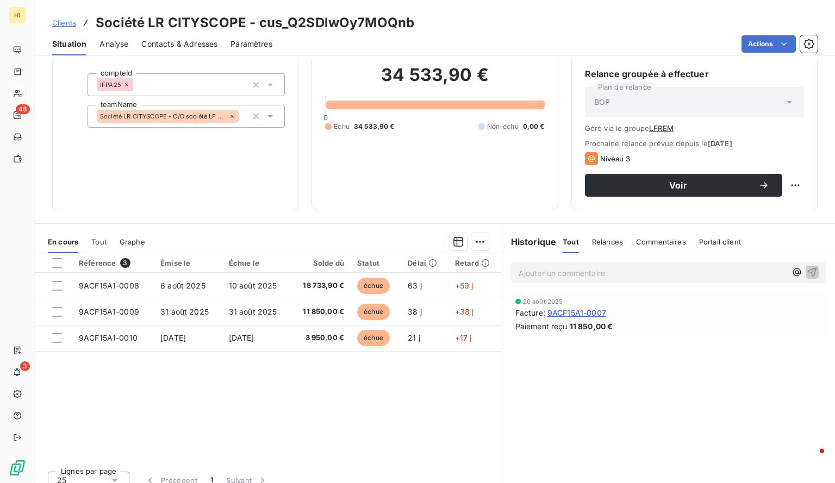
scroll to position [105, 0]
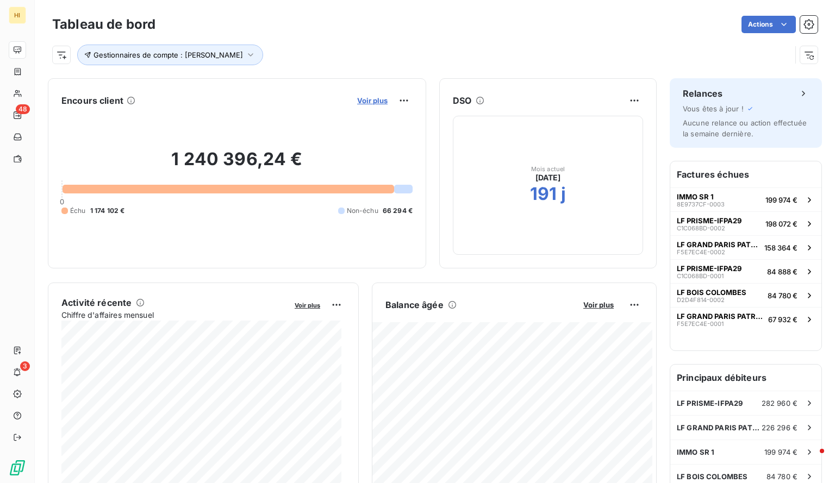
click at [372, 96] on span "Voir plus" at bounding box center [372, 100] width 30 height 9
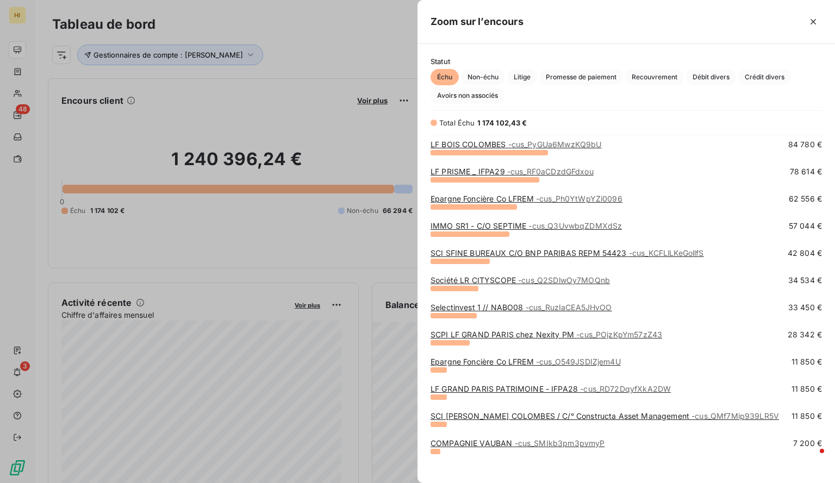
scroll to position [91, 0]
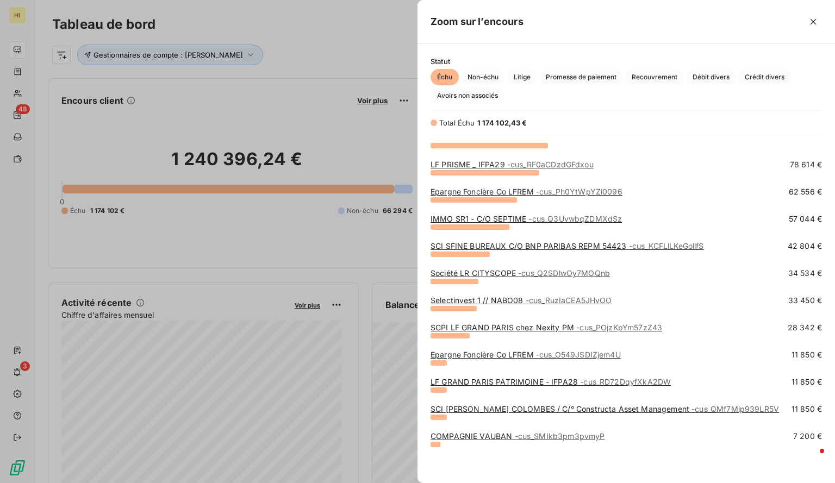
click at [492, 297] on link "Selectinvest 1 // NABO08 - cus_RuzIaCEA5JHvOO" at bounding box center [522, 300] width 182 height 9
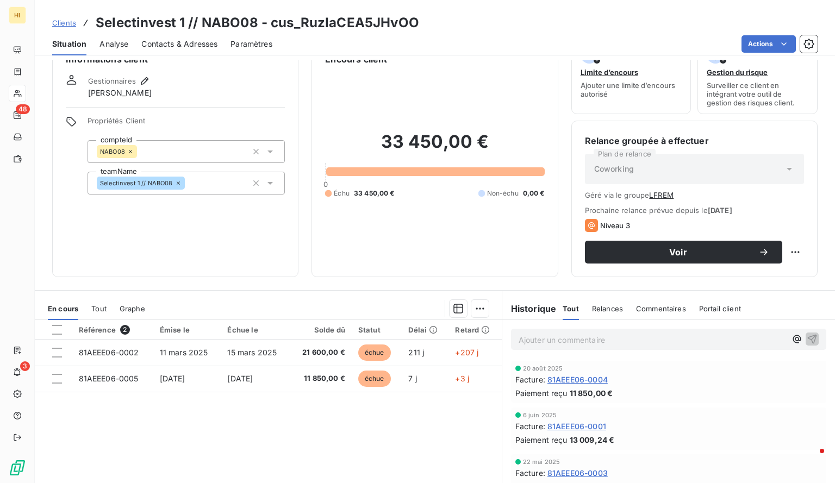
scroll to position [42, 0]
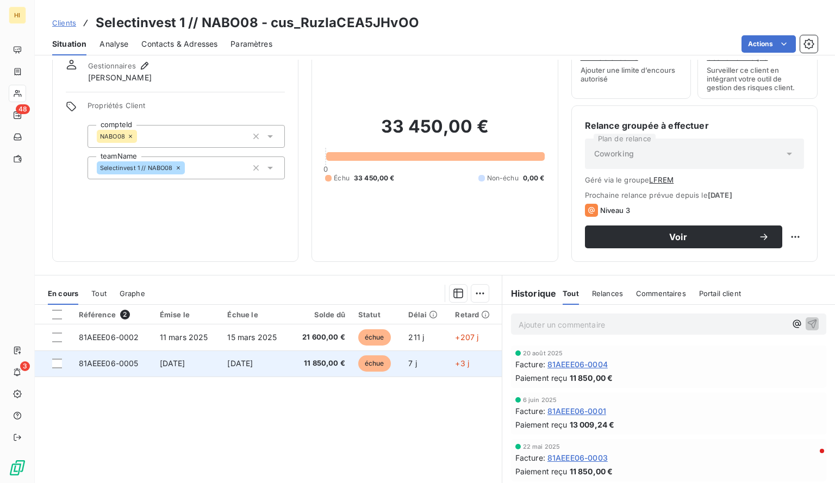
click at [281, 362] on td "[DATE]" at bounding box center [255, 364] width 69 height 26
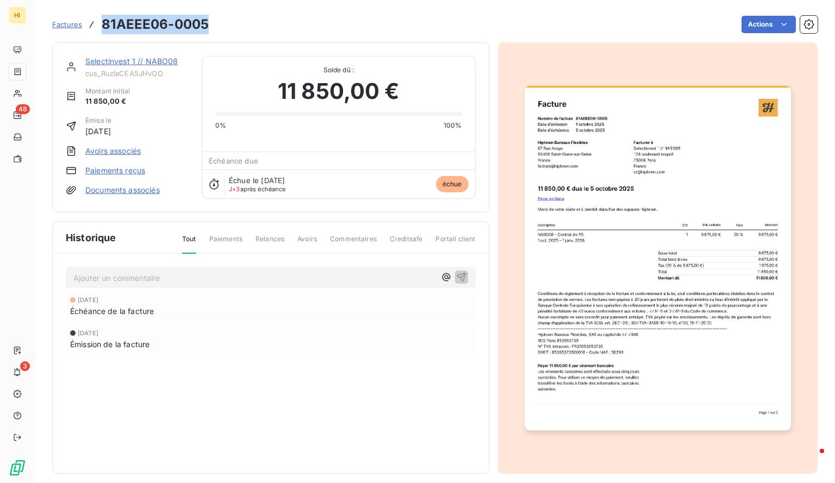
drag, startPoint x: 199, startPoint y: 26, endPoint x: 93, endPoint y: 26, distance: 106.0
click at [93, 26] on div "Factures 81AEEE06-0005 Actions" at bounding box center [434, 24] width 765 height 23
copy h3 "81AEEE06-0005"
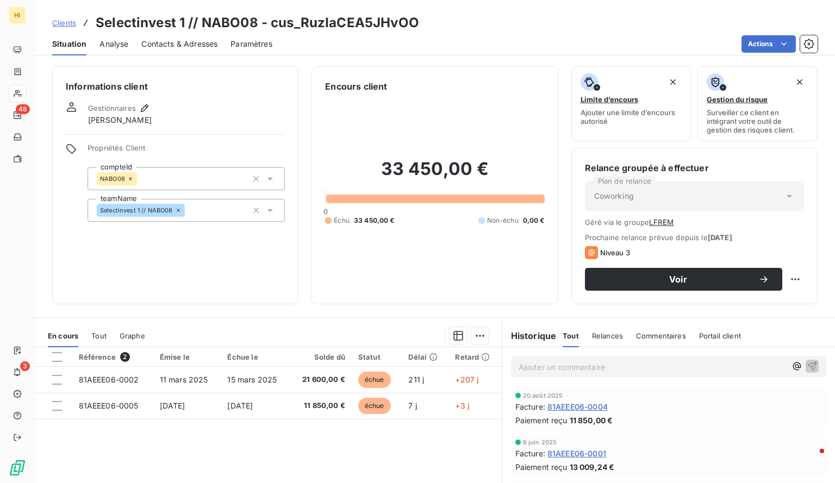
scroll to position [13, 0]
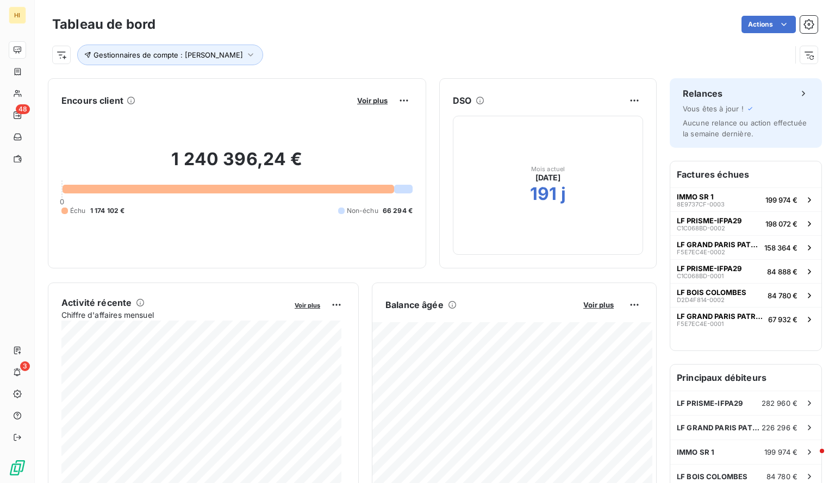
click at [360, 94] on div "Voir plus" at bounding box center [383, 100] width 59 height 17
click at [362, 98] on span "Voir plus" at bounding box center [372, 100] width 30 height 9
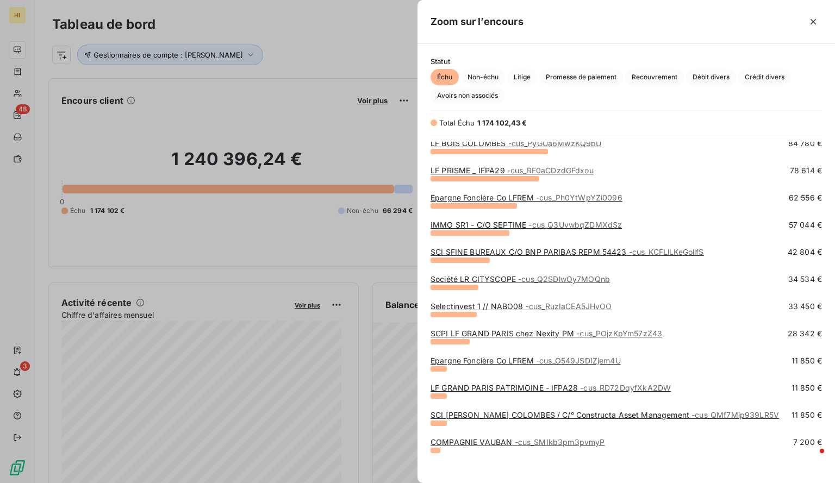
scroll to position [91, 0]
